Goal: Complete application form

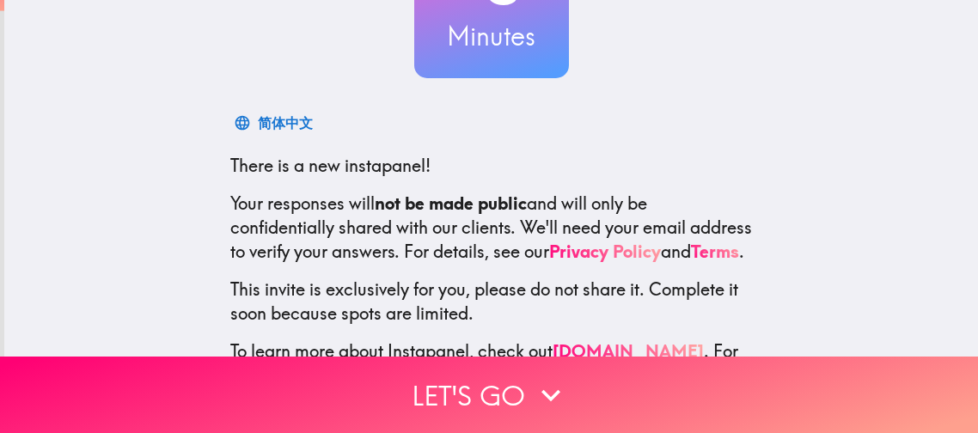
scroll to position [268, 0]
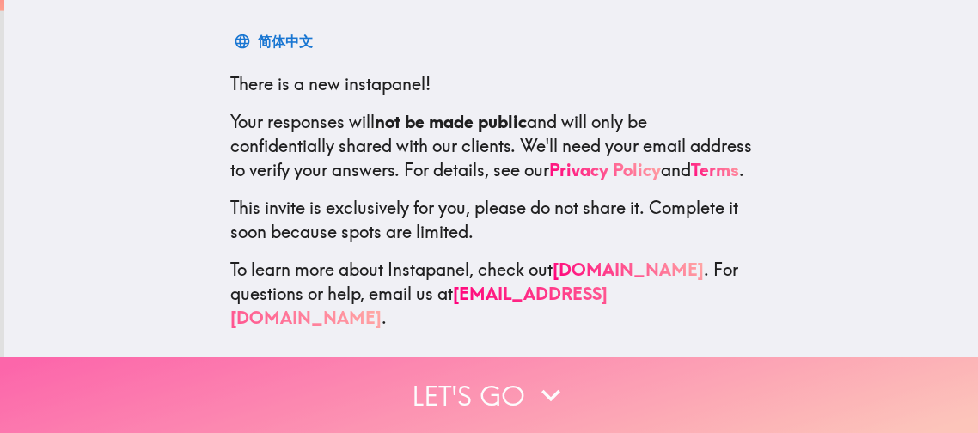
click at [545, 396] on icon "button" at bounding box center [551, 395] width 38 height 38
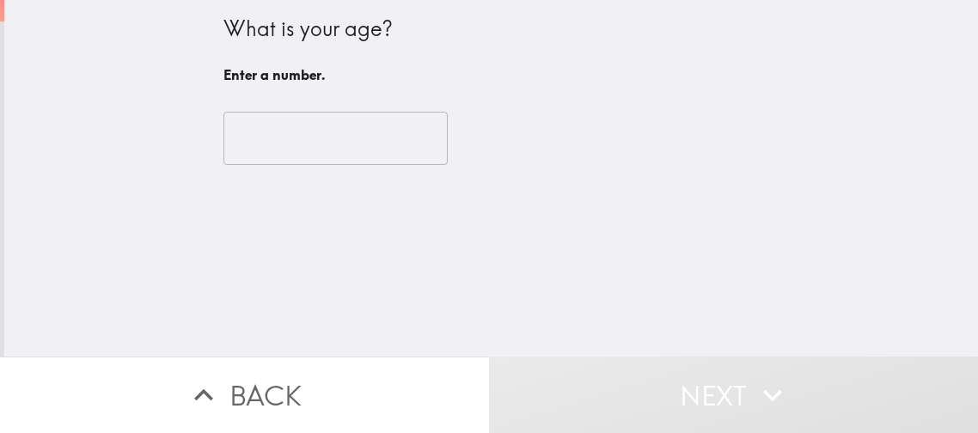
click at [334, 143] on input "number" at bounding box center [335, 138] width 224 height 53
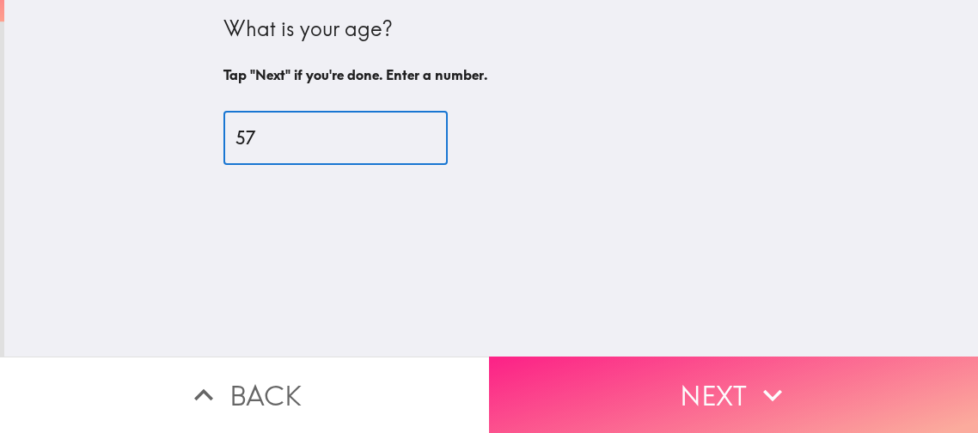
type input "57"
click at [770, 385] on icon "button" at bounding box center [773, 395] width 38 height 38
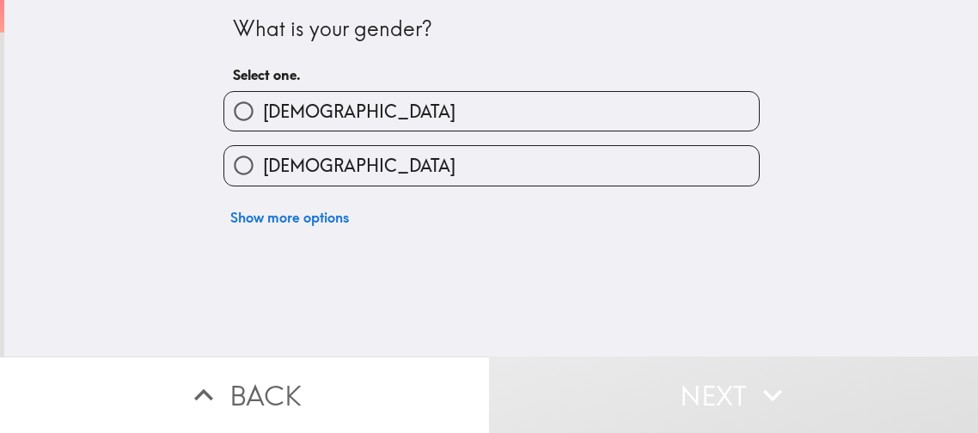
click at [418, 103] on label "[DEMOGRAPHIC_DATA]" at bounding box center [491, 111] width 535 height 39
click at [263, 103] on input "[DEMOGRAPHIC_DATA]" at bounding box center [243, 111] width 39 height 39
radio input "true"
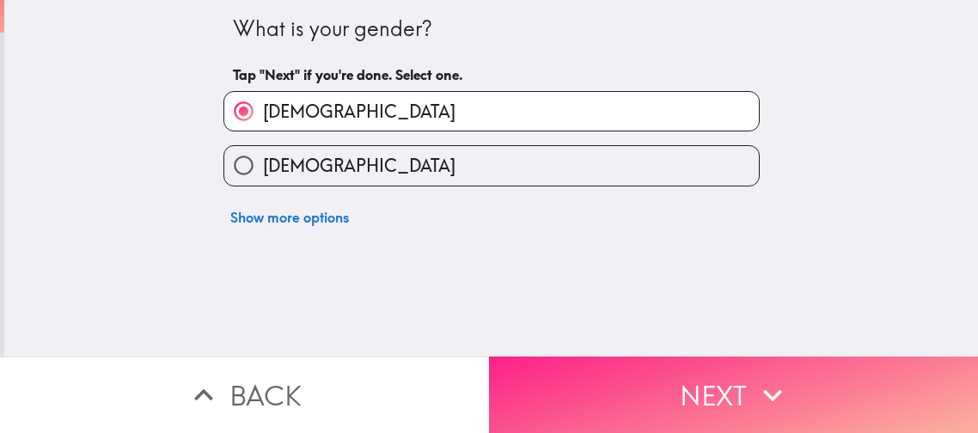
click at [701, 398] on button "Next" at bounding box center [733, 395] width 489 height 77
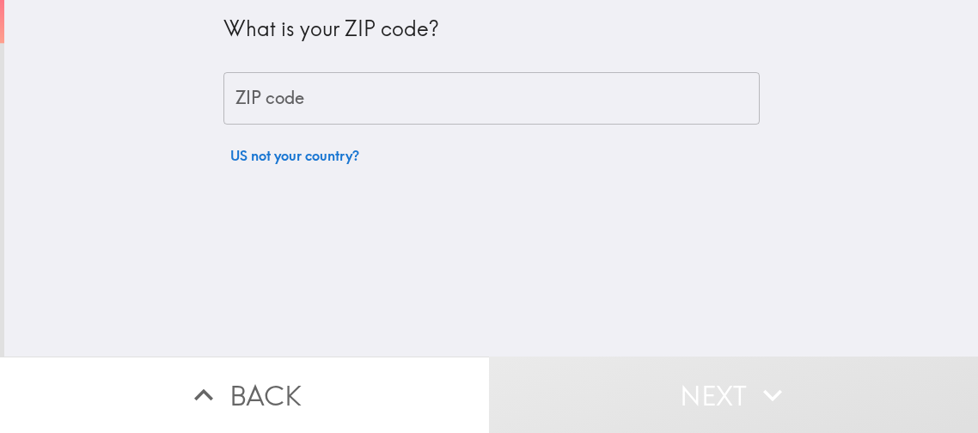
click at [389, 100] on input "ZIP code" at bounding box center [491, 98] width 536 height 53
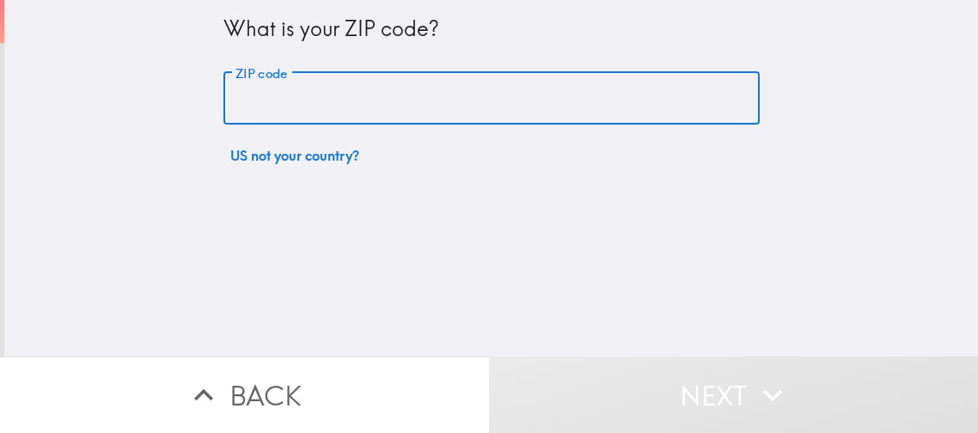
type input "77036"
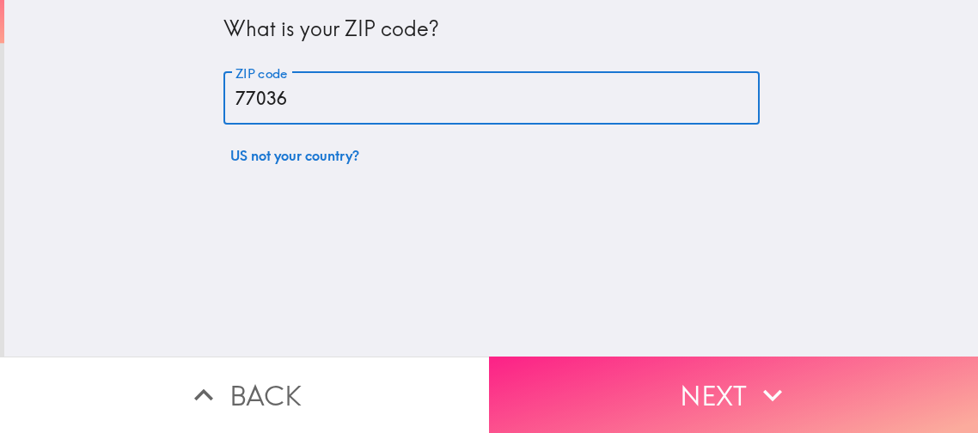
click at [599, 407] on button "Next" at bounding box center [733, 395] width 489 height 77
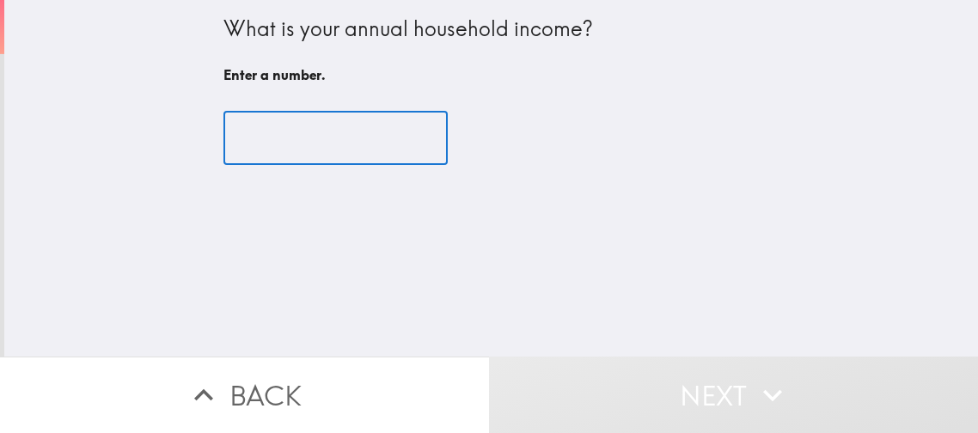
click at [362, 140] on input "number" at bounding box center [335, 138] width 224 height 53
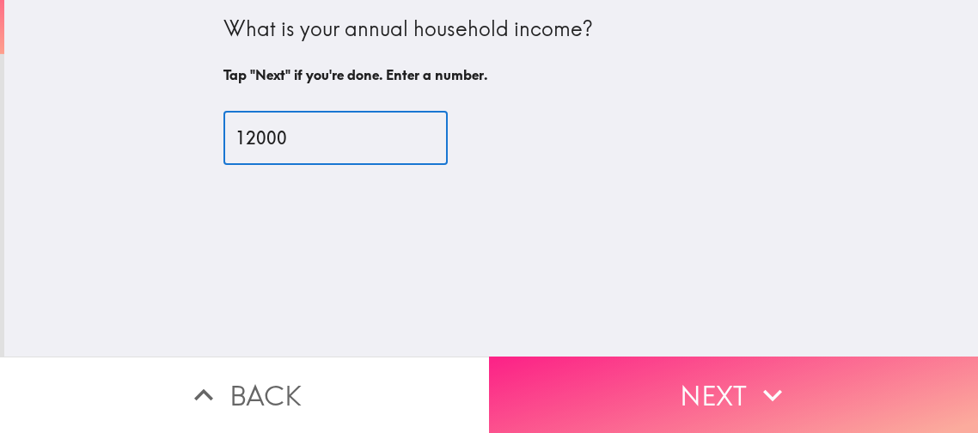
type input "12000"
click at [679, 405] on button "Next" at bounding box center [733, 395] width 489 height 77
